Goal: Transaction & Acquisition: Obtain resource

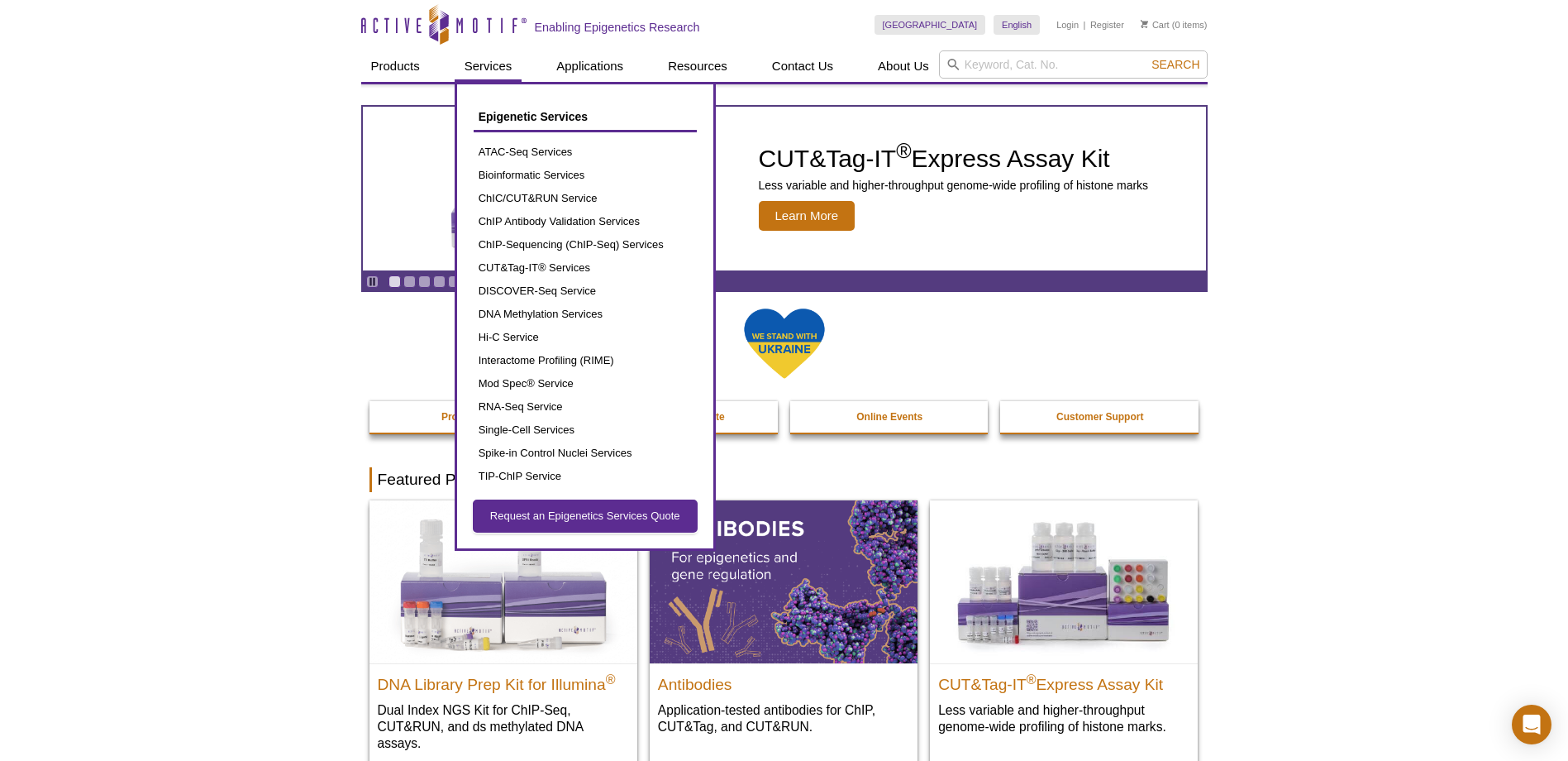
click at [601, 519] on link "Request an Epigenetics Services Quote" at bounding box center [584, 516] width 223 height 32
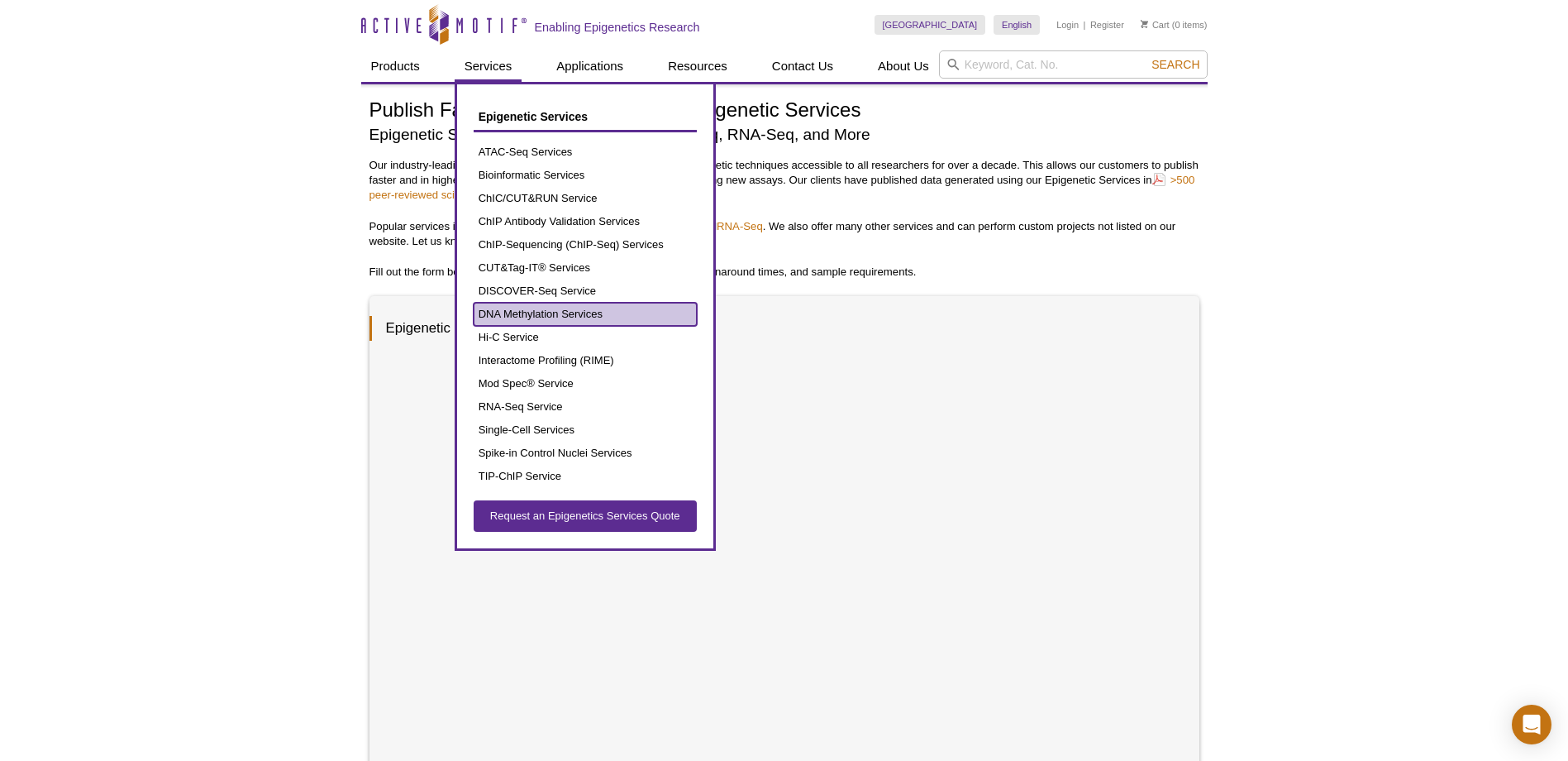
click at [543, 321] on link "DNA Methylation Services" at bounding box center [584, 314] width 223 height 23
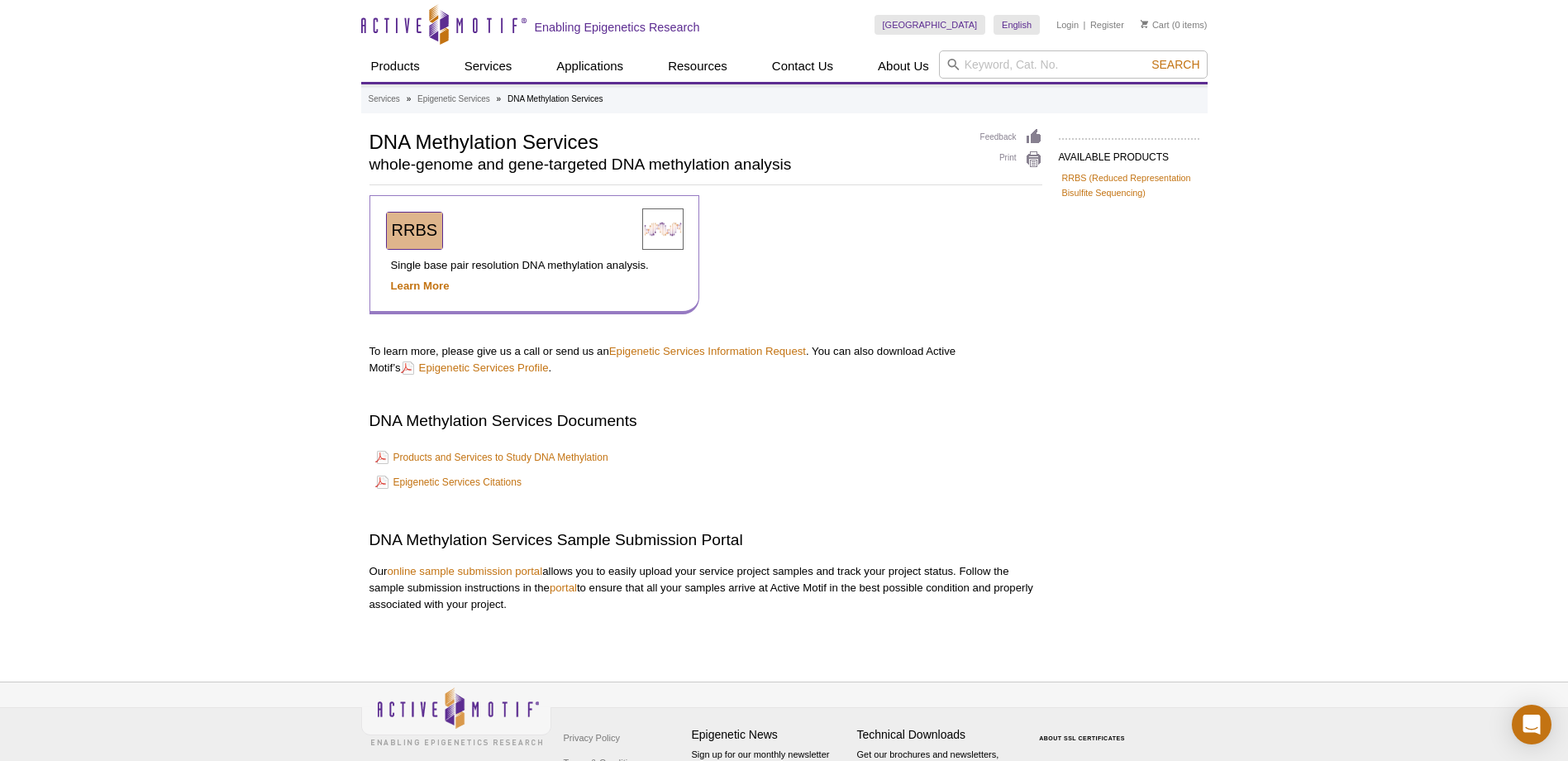
click at [421, 227] on span "RRBS" at bounding box center [415, 229] width 47 height 18
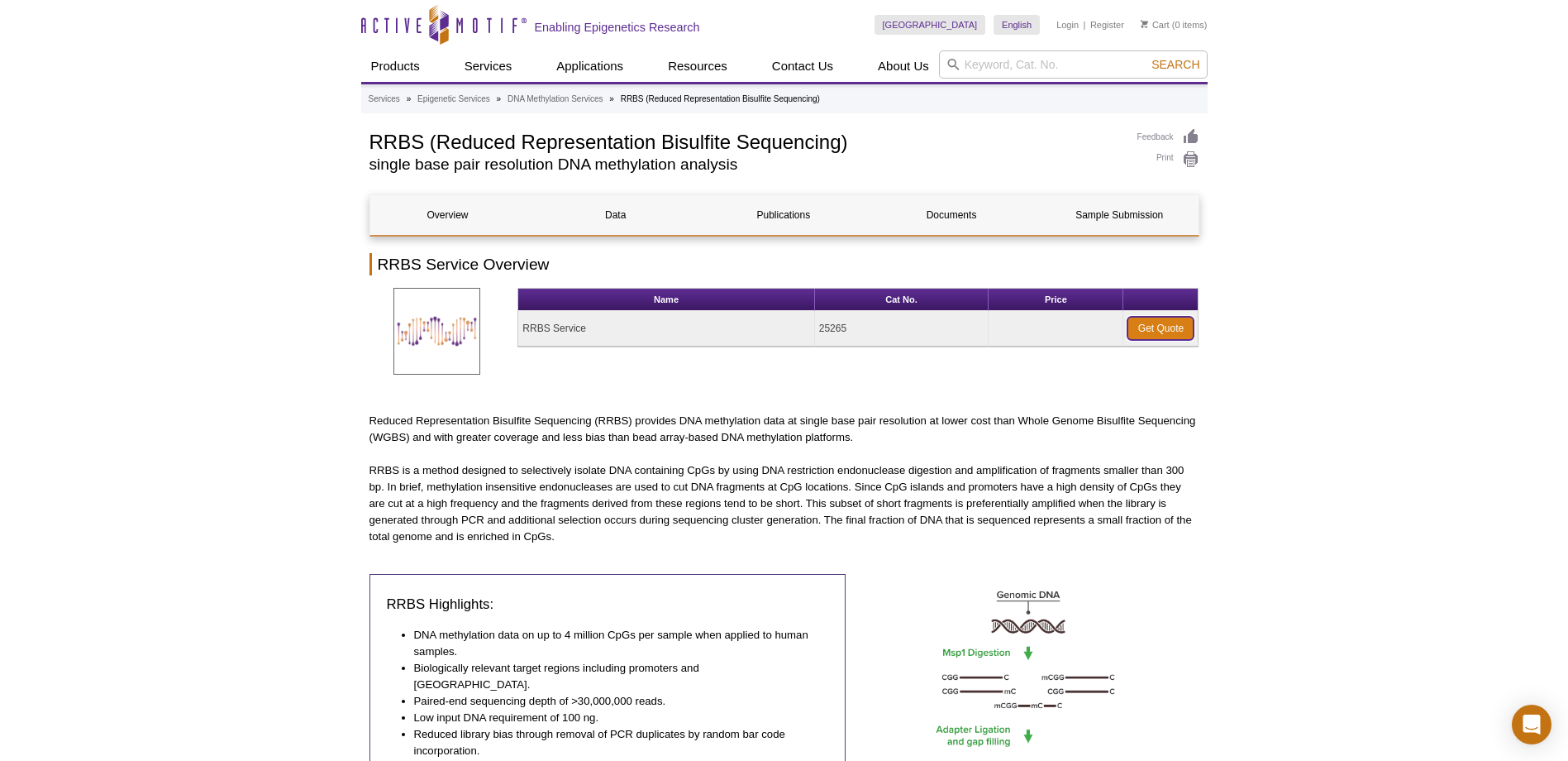
click at [1154, 329] on link "Get Quote" at bounding box center [1160, 327] width 66 height 23
